Goal: Task Accomplishment & Management: Use online tool/utility

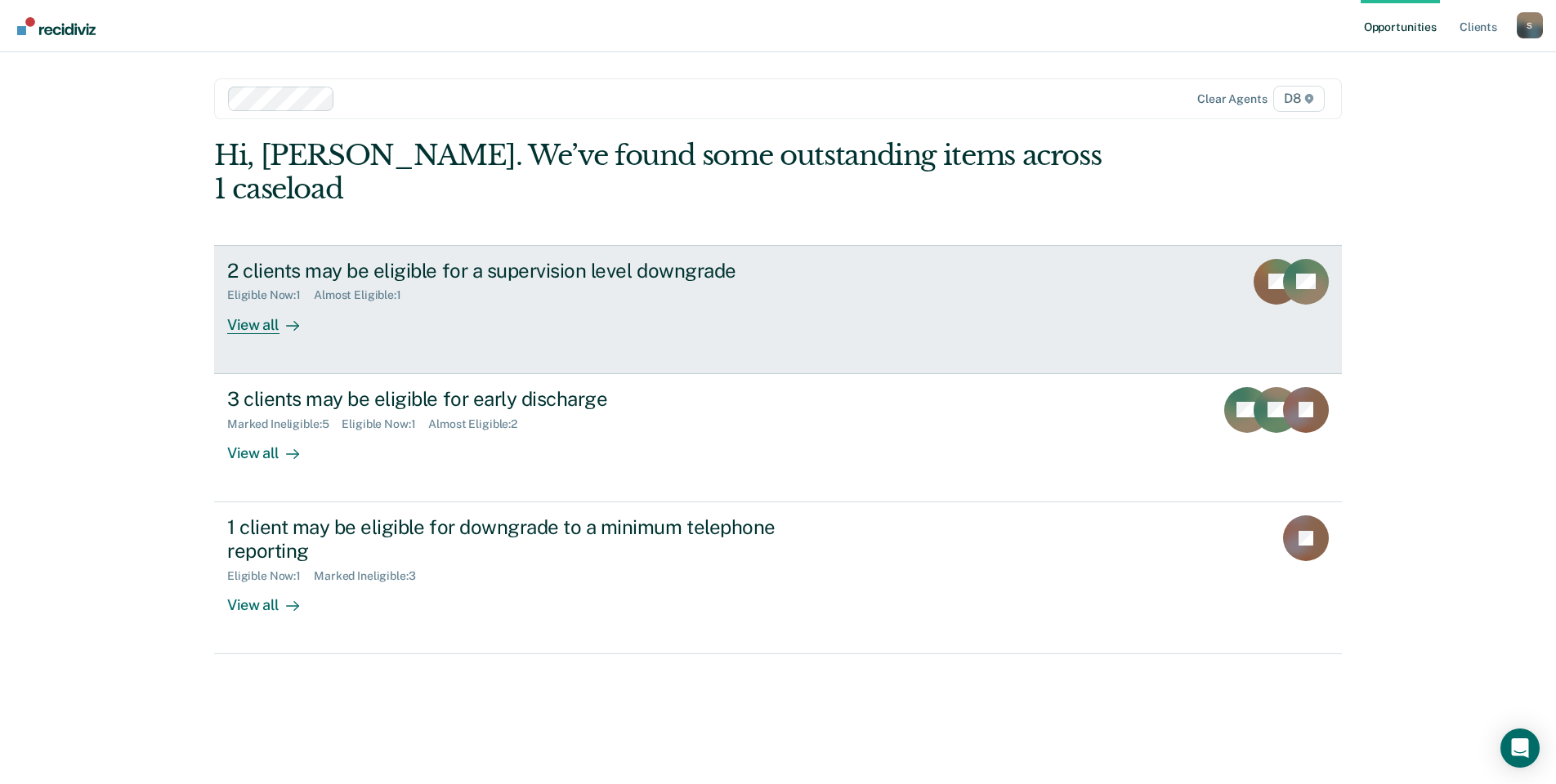
click at [259, 302] on div "View all" at bounding box center [273, 318] width 91 height 32
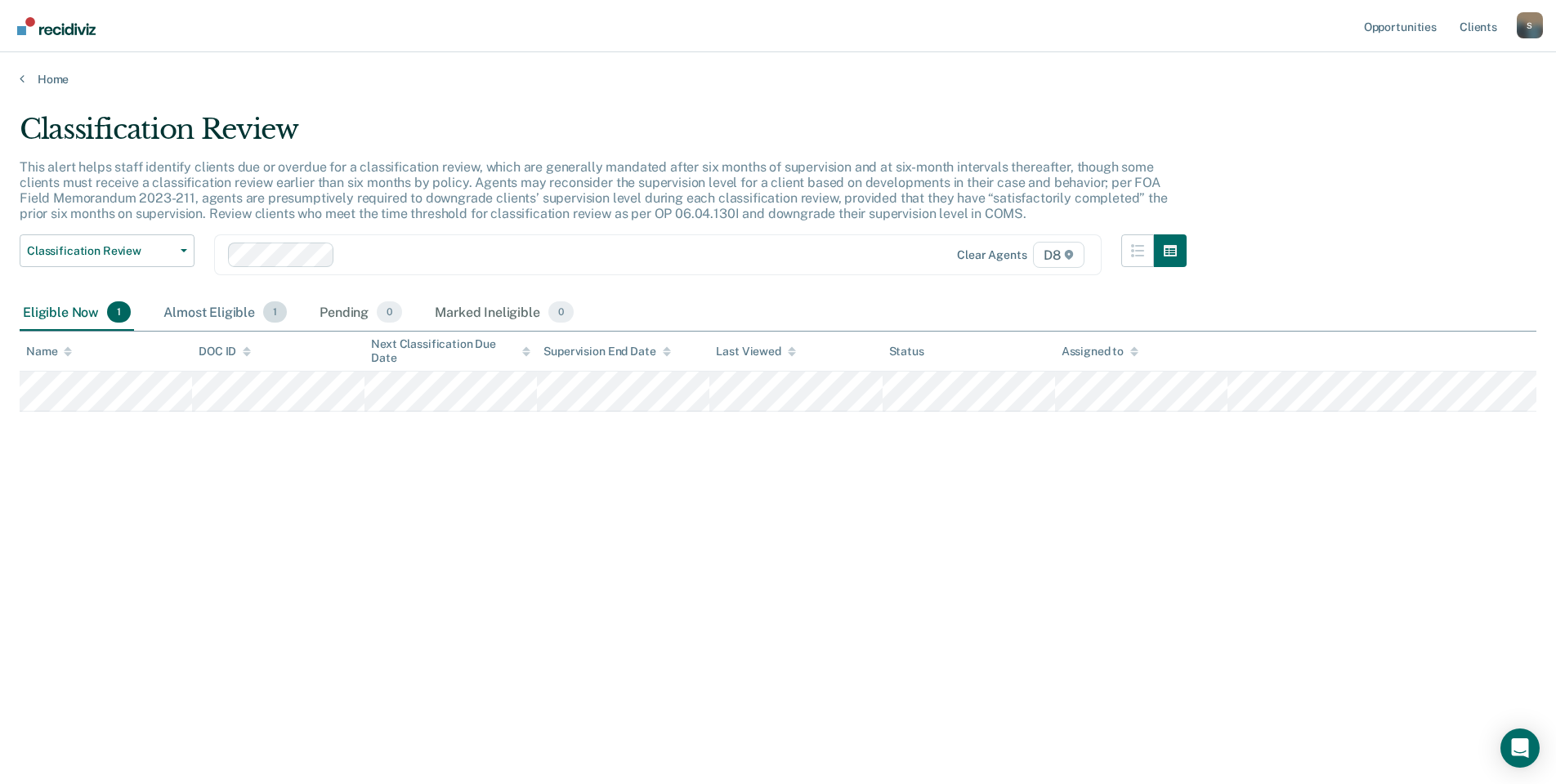
click at [202, 312] on div "Almost Eligible 1" at bounding box center [225, 313] width 130 height 36
click at [55, 311] on div "Eligible Now 1" at bounding box center [77, 313] width 114 height 36
